Goal: Task Accomplishment & Management: Manage account settings

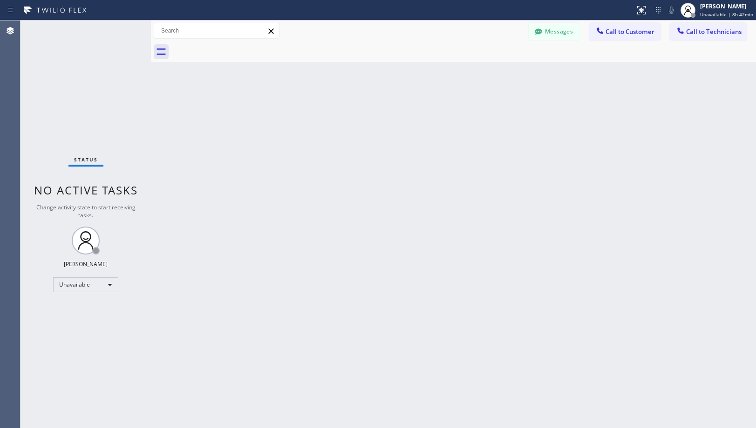
click at [441, 231] on div "Back to Dashboard Change Sender ID Customers Technicians [PHONE_NUMBER] SEARCH …" at bounding box center [453, 224] width 605 height 408
drag, startPoint x: 339, startPoint y: 170, endPoint x: 331, endPoint y: 315, distance: 145.1
click at [339, 174] on div "Back to Dashboard Change Sender ID Customers Technicians [PHONE_NUMBER] SEARCH …" at bounding box center [453, 224] width 605 height 408
click at [471, 221] on div "Back to Dashboard Change Sender ID Customers Technicians [PHONE_NUMBER] SEARCH …" at bounding box center [453, 224] width 605 height 408
click at [734, 19] on div "[PERSON_NAME] Unavailable | 8h 57min" at bounding box center [717, 10] width 78 height 20
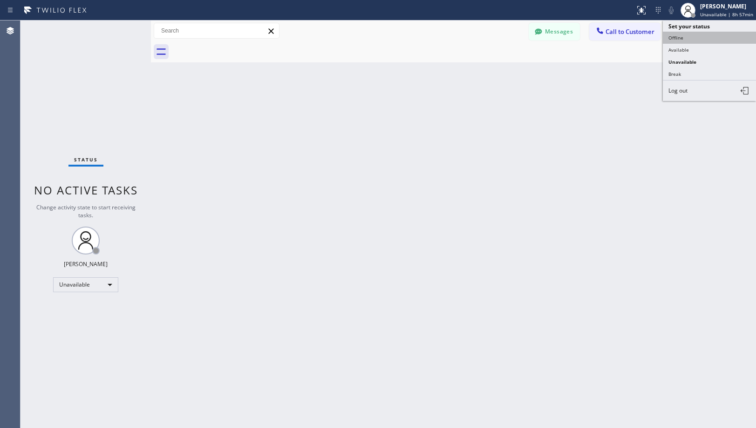
click at [686, 33] on button "Offline" at bounding box center [709, 38] width 93 height 12
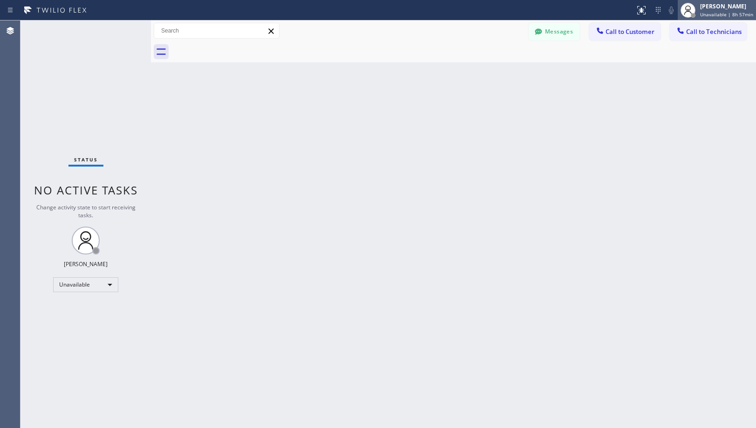
click at [704, 9] on div "[PERSON_NAME]" at bounding box center [726, 6] width 53 height 8
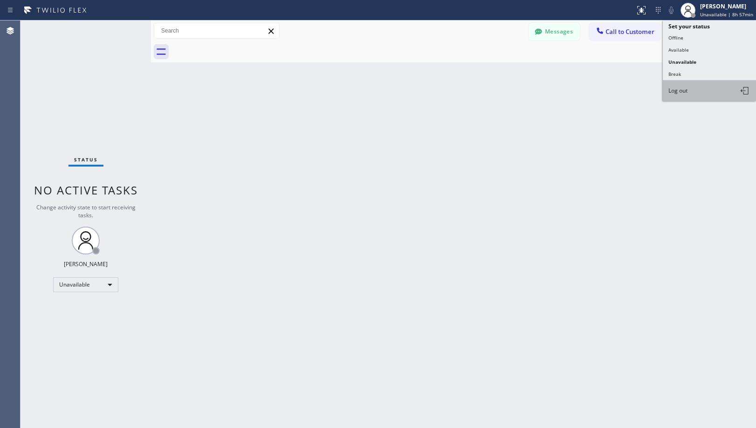
click at [675, 86] on button "Log out" at bounding box center [709, 91] width 93 height 20
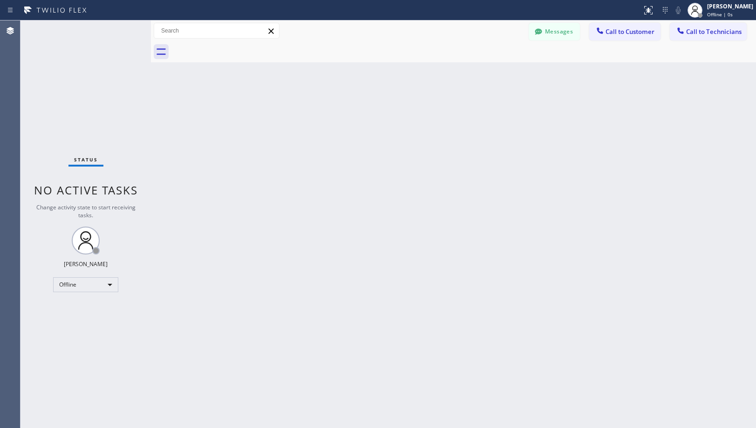
drag, startPoint x: 337, startPoint y: 184, endPoint x: 333, endPoint y: 393, distance: 209.1
click at [337, 187] on div "Back to Dashboard Change Sender ID Customers Technicians [PHONE_NUMBER] SEARCH …" at bounding box center [453, 224] width 605 height 408
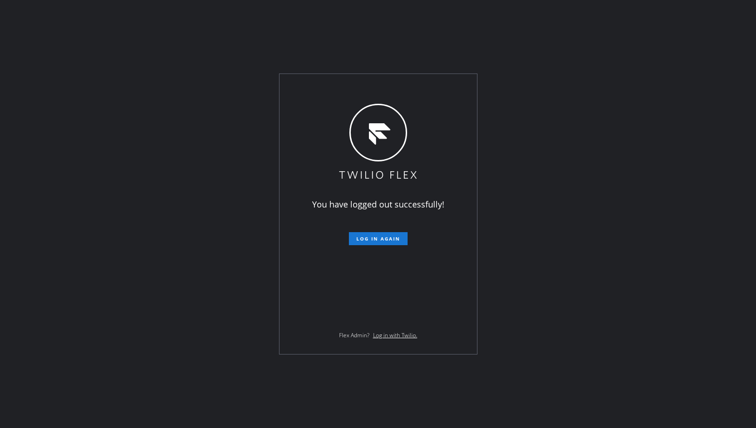
click at [536, 139] on div "You have logged out successfully! Log in again Flex Admin? Log in with Twilio." at bounding box center [378, 214] width 756 height 428
click at [507, 244] on div "You have logged out successfully! Log in again Flex Admin? Log in with Twilio." at bounding box center [378, 214] width 756 height 428
